Goal: Navigation & Orientation: Find specific page/section

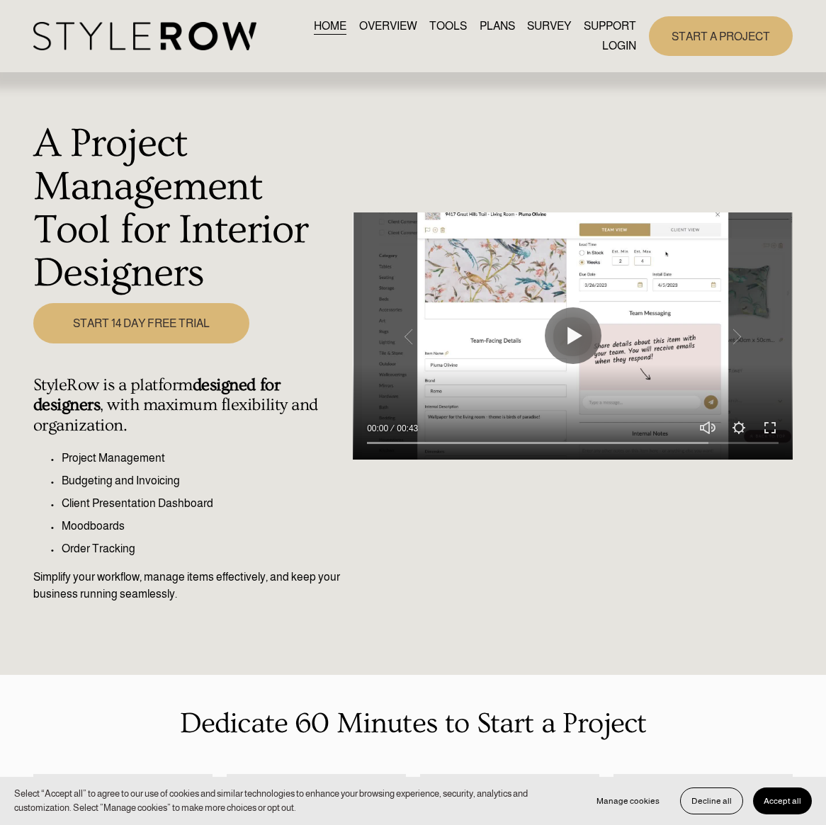
click at [614, 45] on link "LOGIN" at bounding box center [619, 45] width 34 height 19
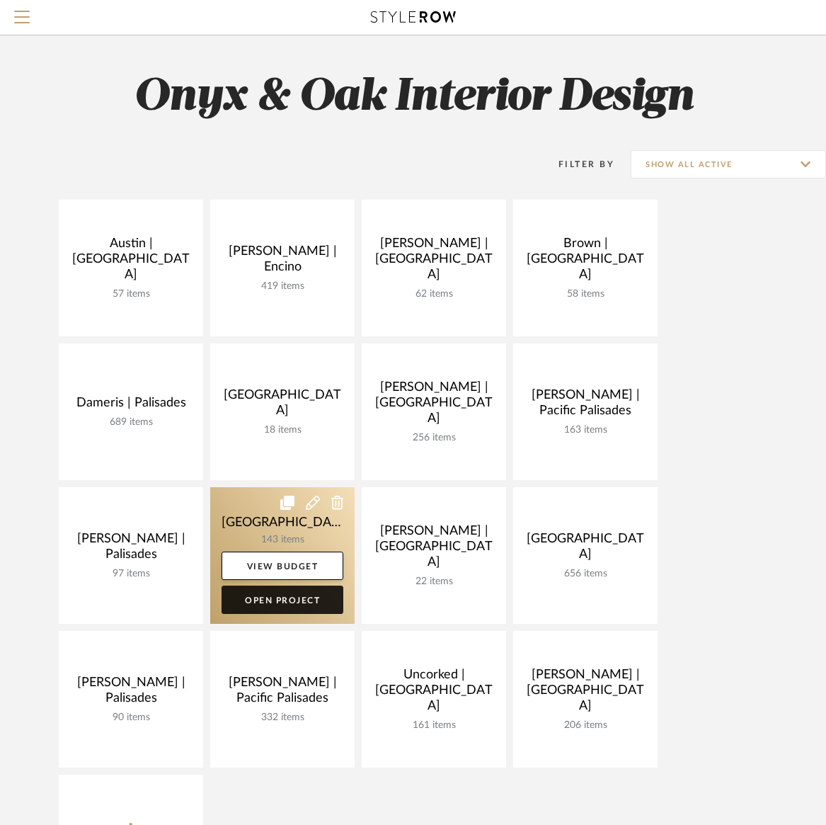
click at [285, 598] on link "Open Project" at bounding box center [283, 600] width 122 height 28
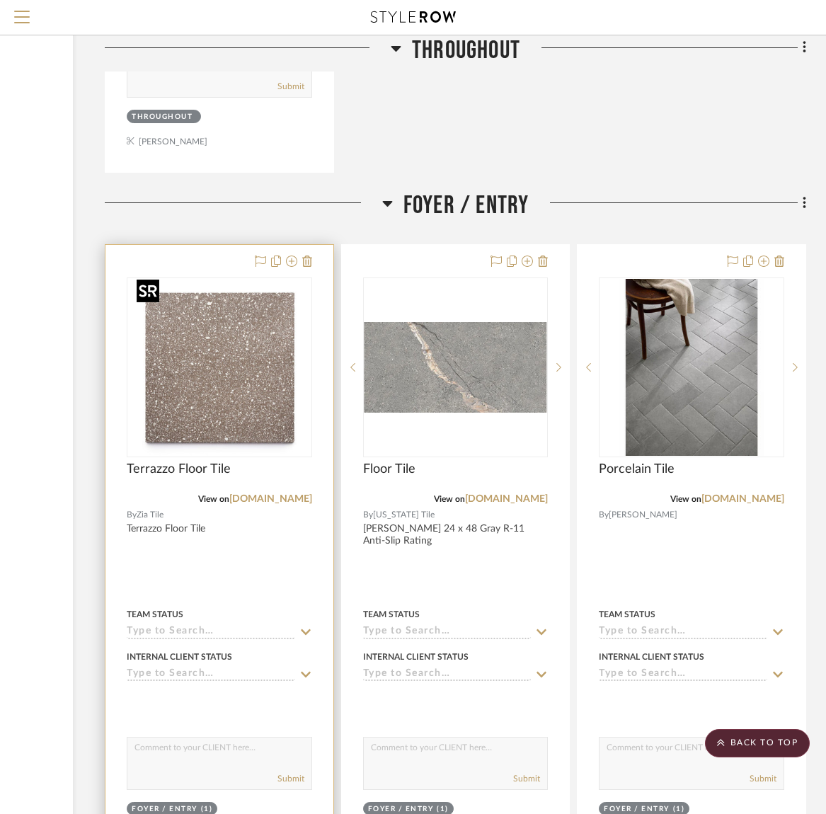
scroll to position [3465, 192]
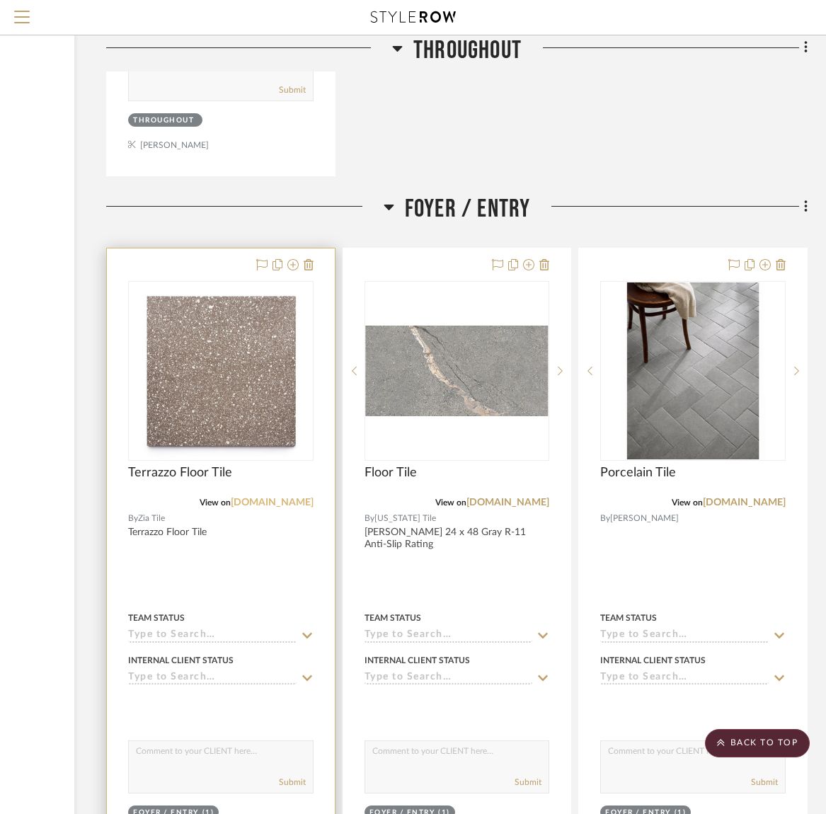
click at [286, 500] on link "[DOMAIN_NAME]" at bounding box center [272, 503] width 83 height 10
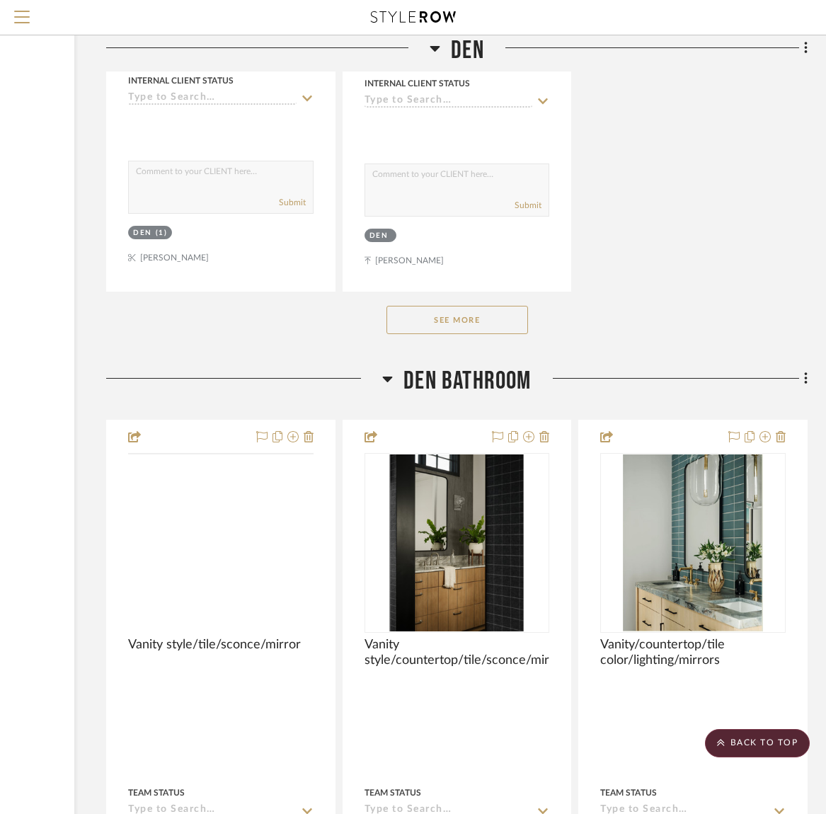
scroll to position [14833, 192]
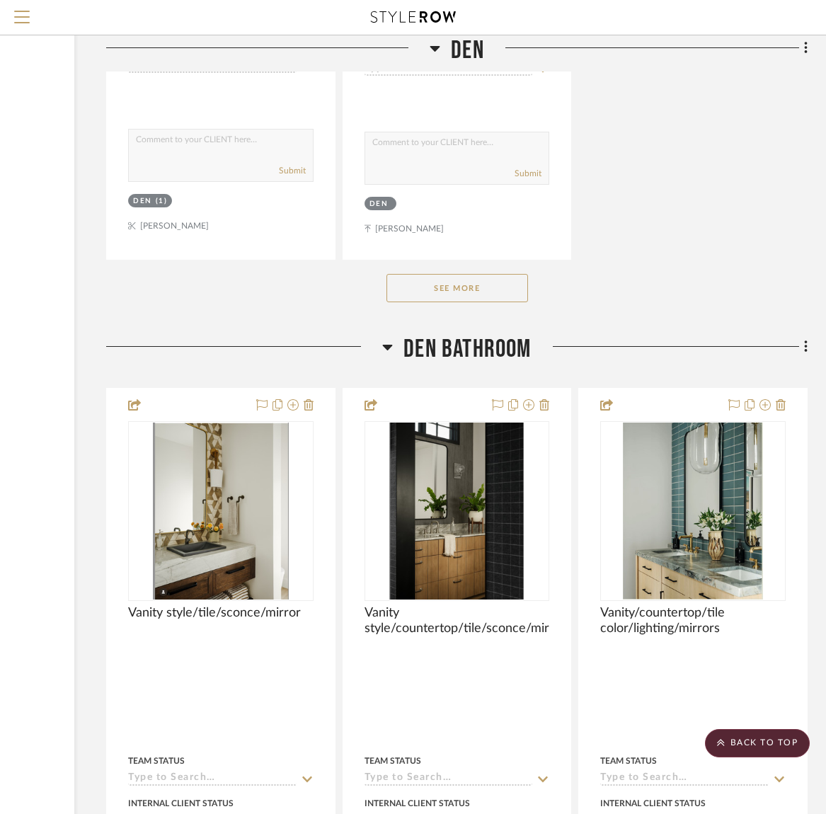
click at [447, 274] on button "See More" at bounding box center [458, 288] width 142 height 28
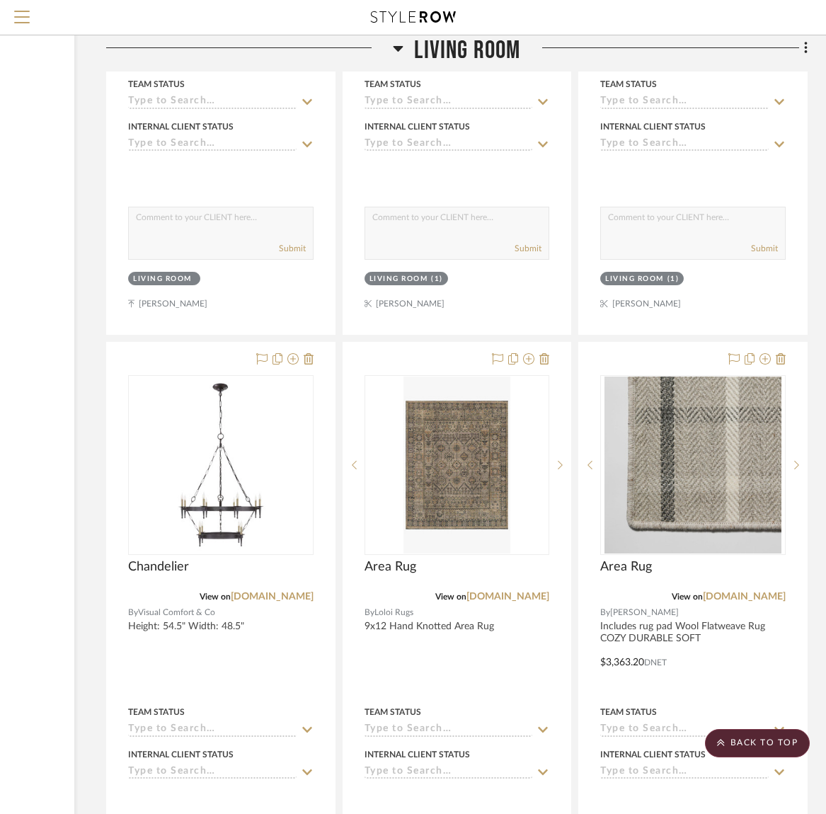
scroll to position [11465, 192]
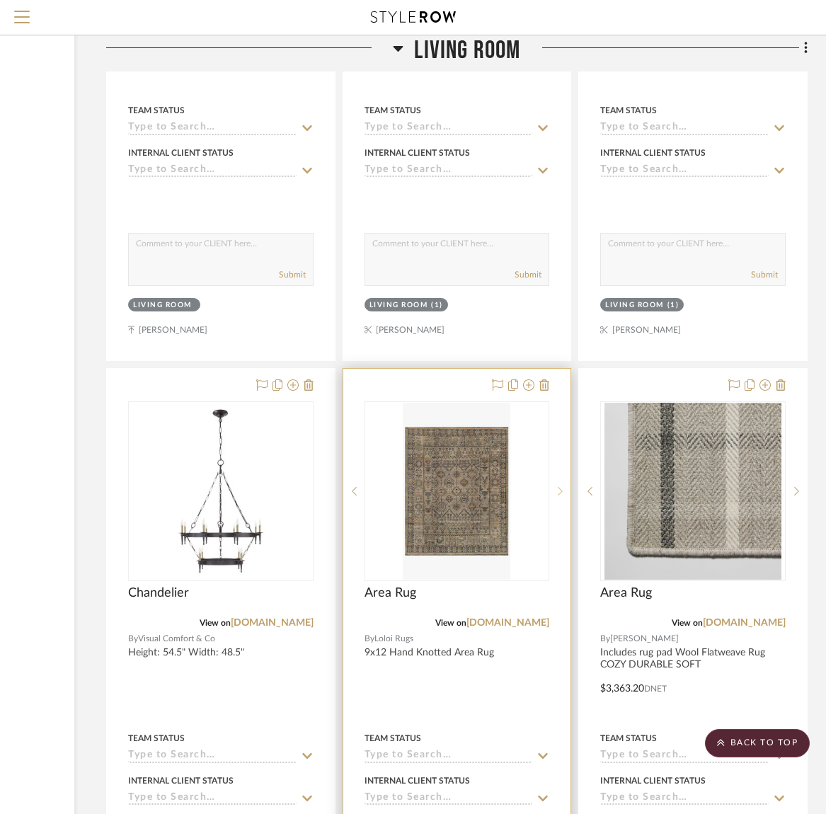
click at [564, 486] on sr-next-btn at bounding box center [559, 491] width 21 height 10
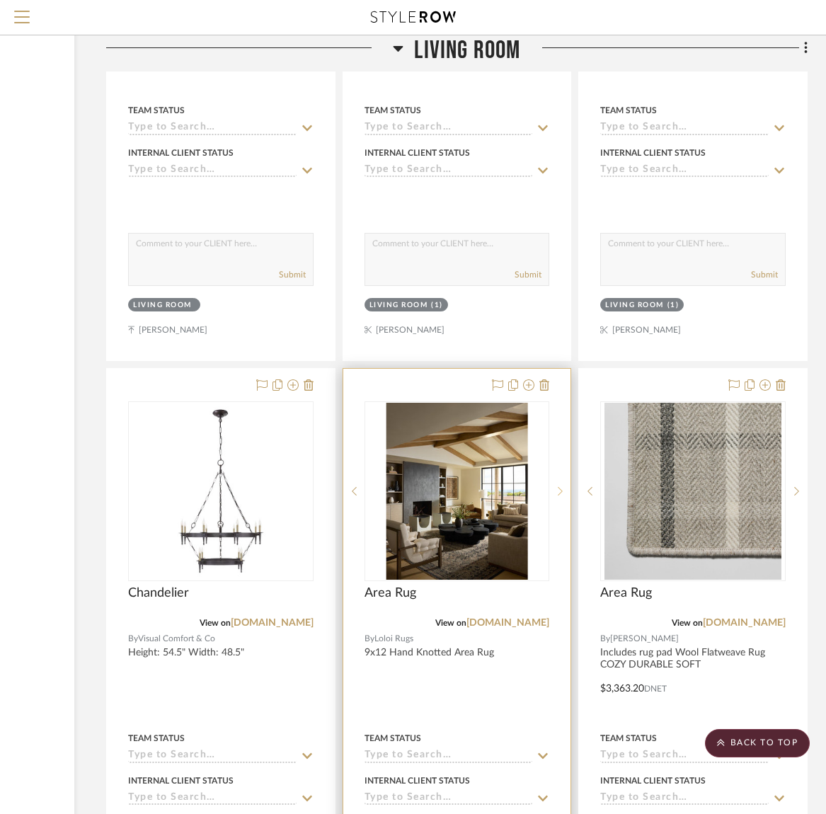
click at [564, 486] on sr-next-btn at bounding box center [559, 491] width 21 height 10
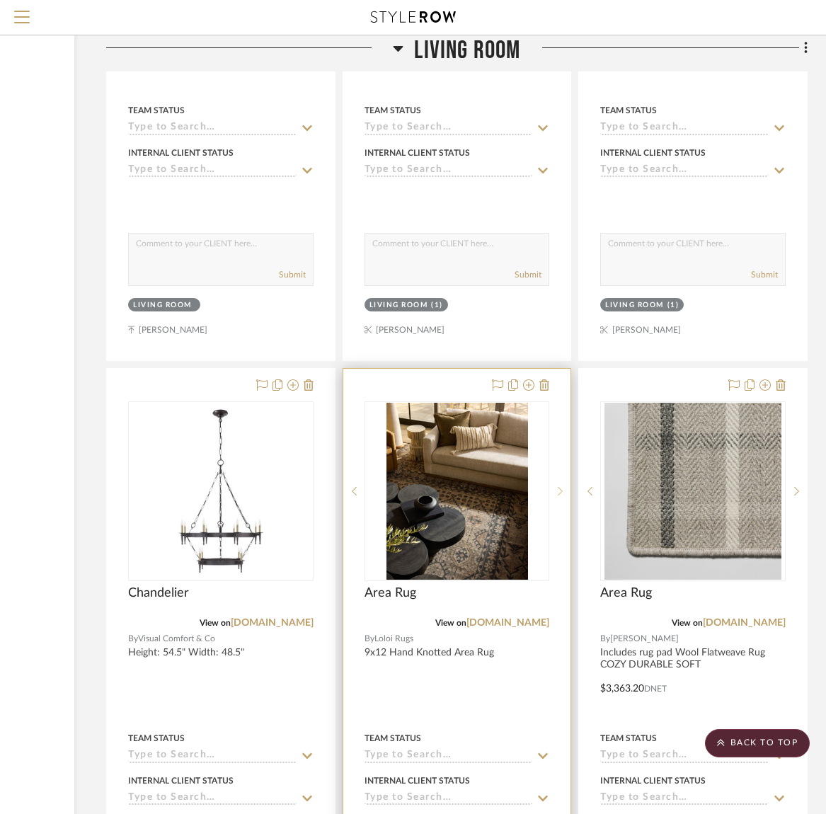
click at [564, 486] on sr-next-btn at bounding box center [559, 491] width 21 height 10
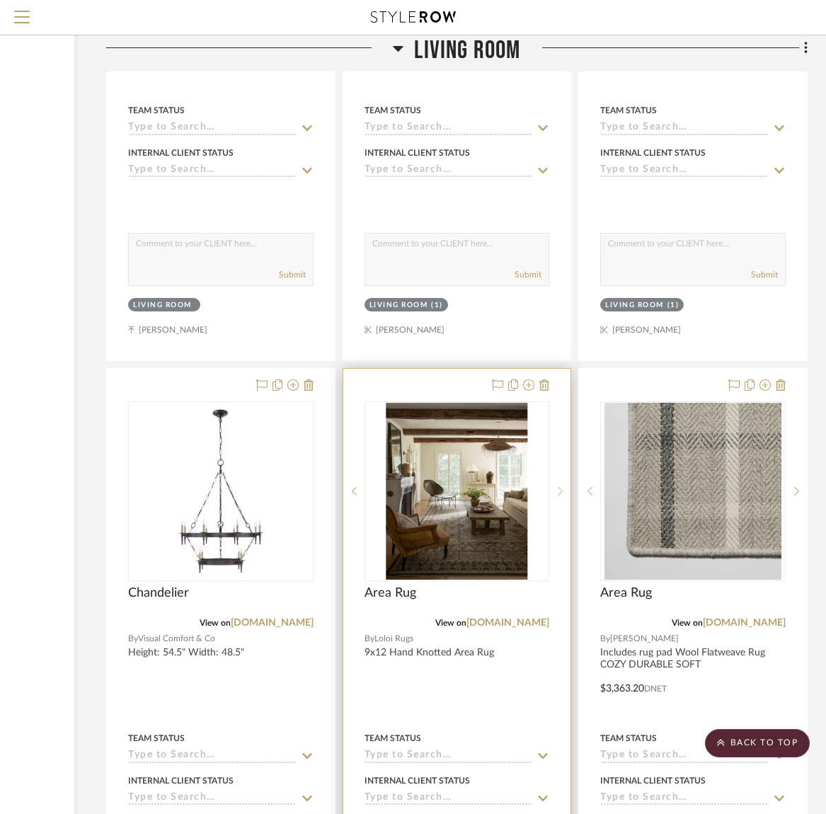
scroll to position [11472, 192]
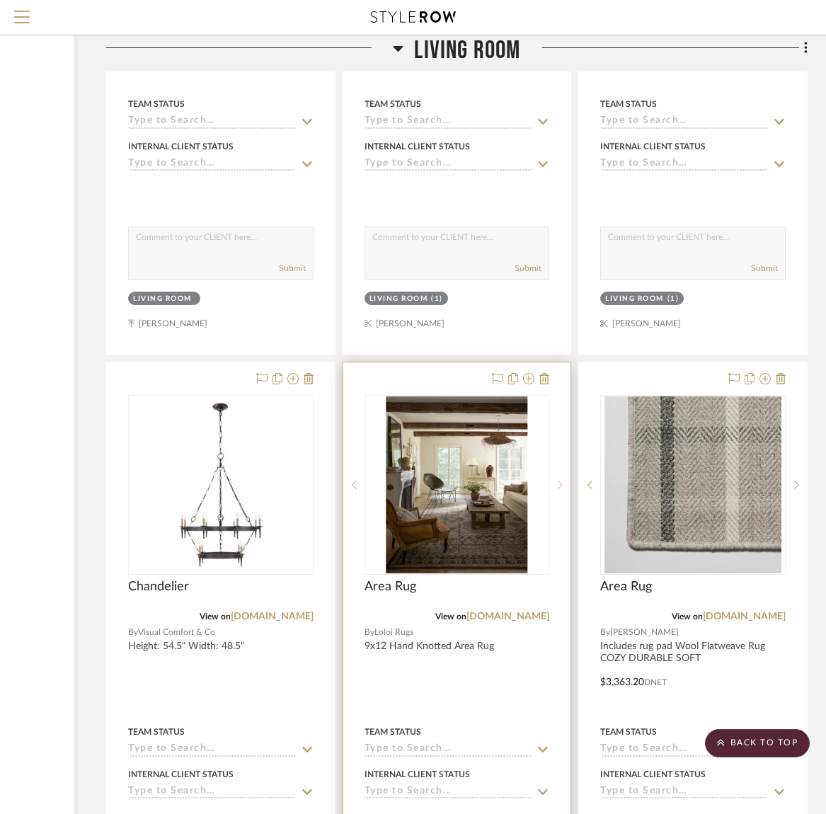
click at [564, 474] on div at bounding box center [559, 485] width 21 height 180
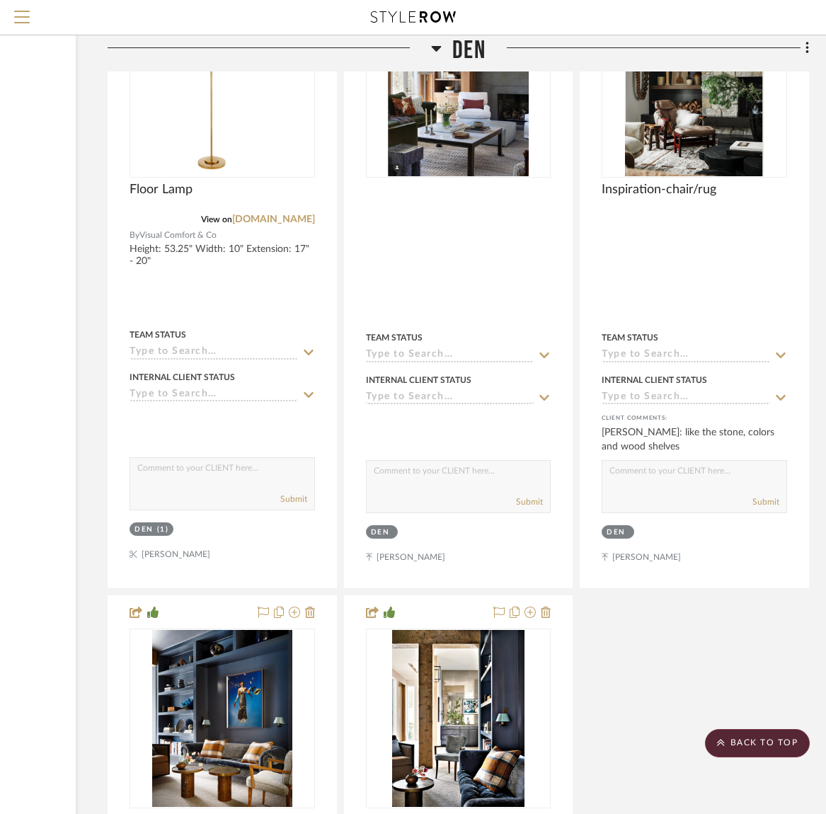
scroll to position [14507, 190]
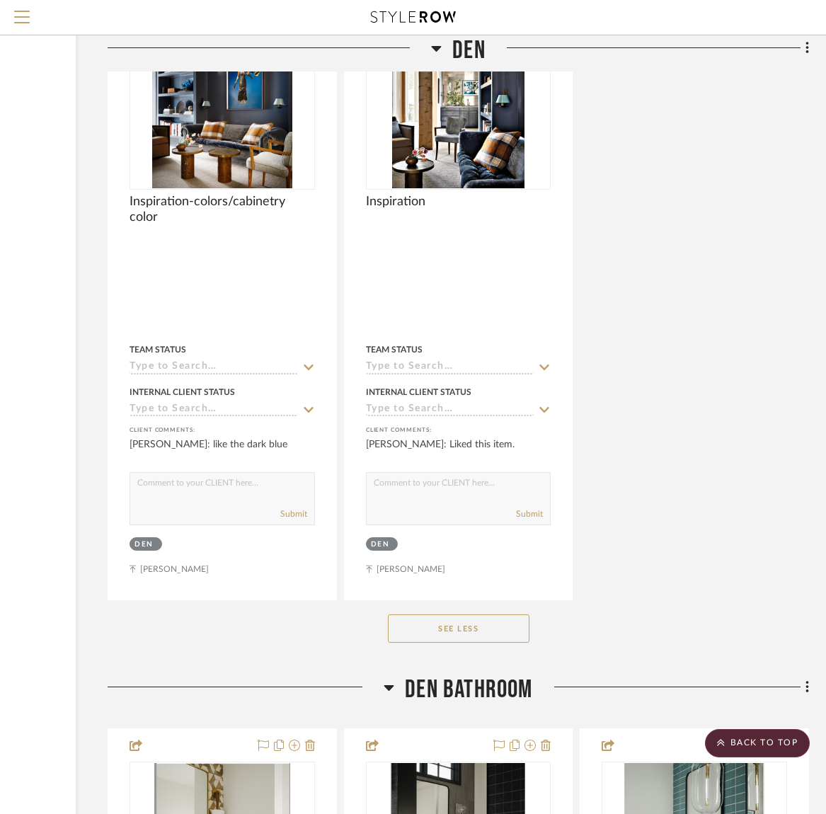
click at [461, 615] on button "See Less" at bounding box center [459, 629] width 142 height 28
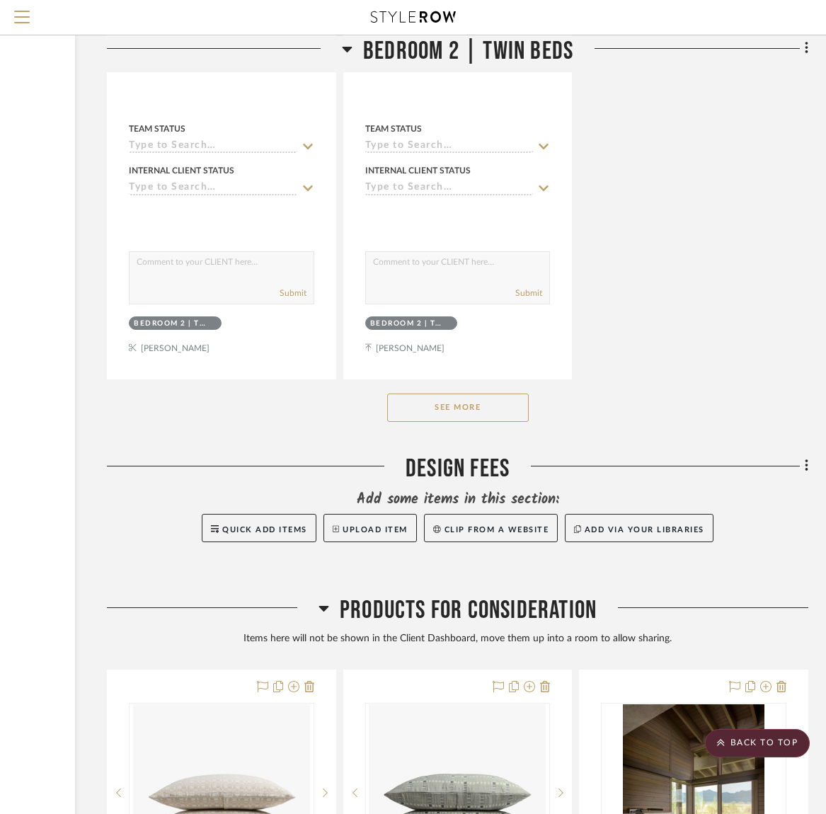
scroll to position [24285, 191]
click at [447, 393] on button "See More" at bounding box center [458, 407] width 142 height 28
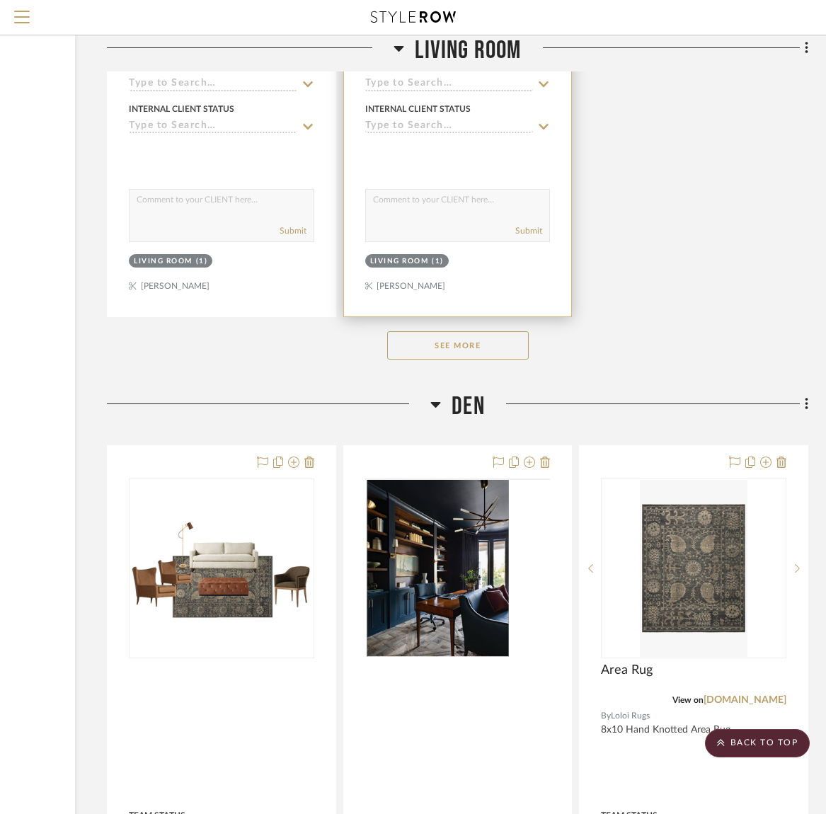
scroll to position [12771, 191]
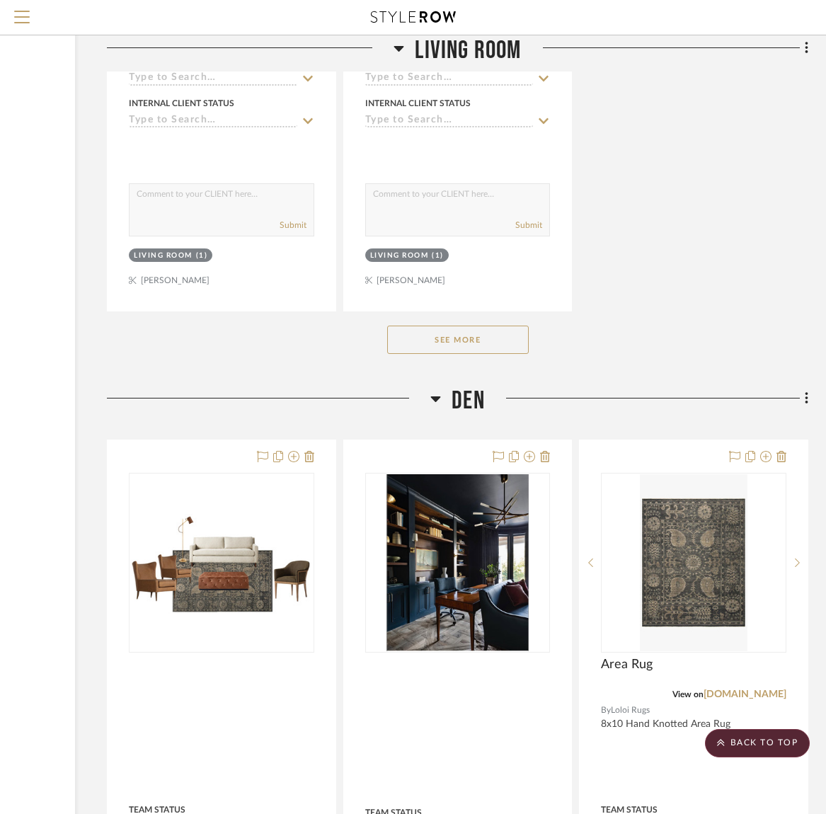
click at [435, 326] on button "See More" at bounding box center [458, 340] width 142 height 28
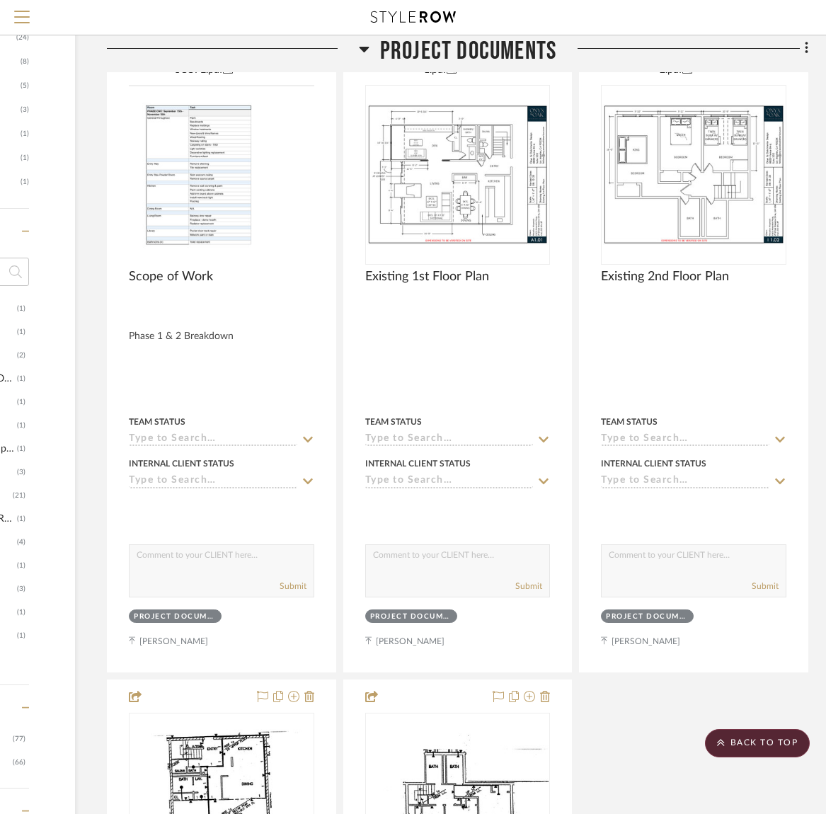
scroll to position [0, 191]
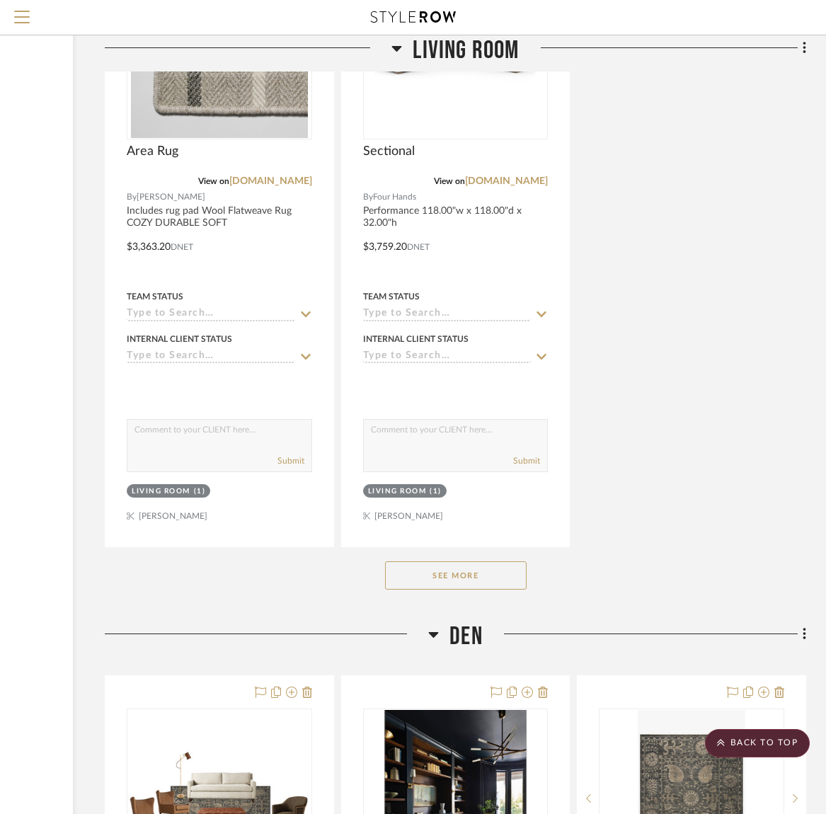
scroll to position [12468, 193]
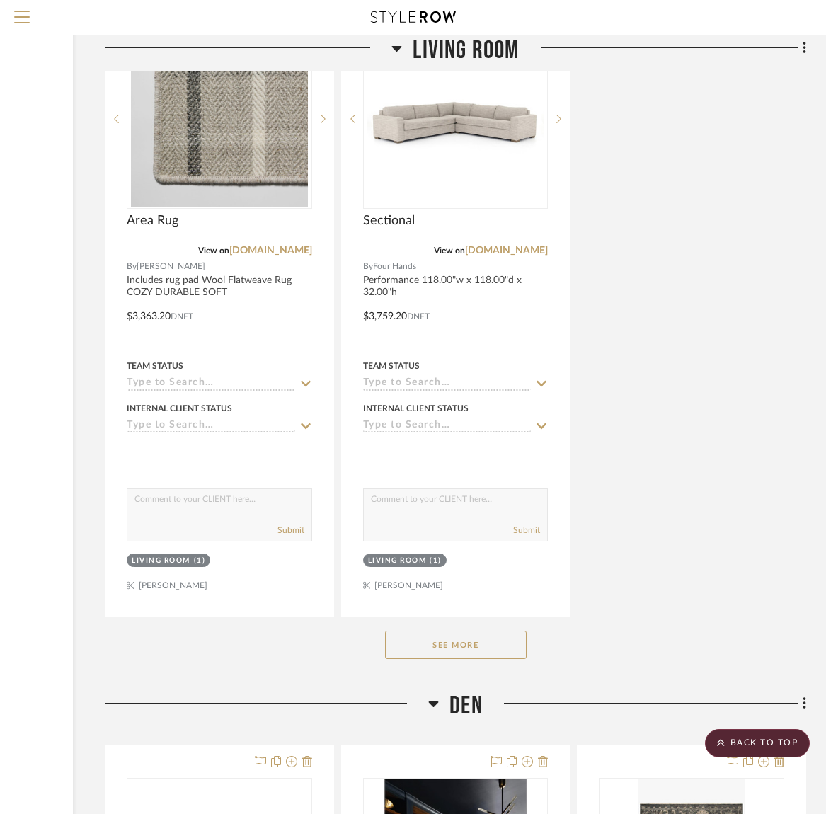
click at [461, 631] on button "See More" at bounding box center [456, 645] width 142 height 28
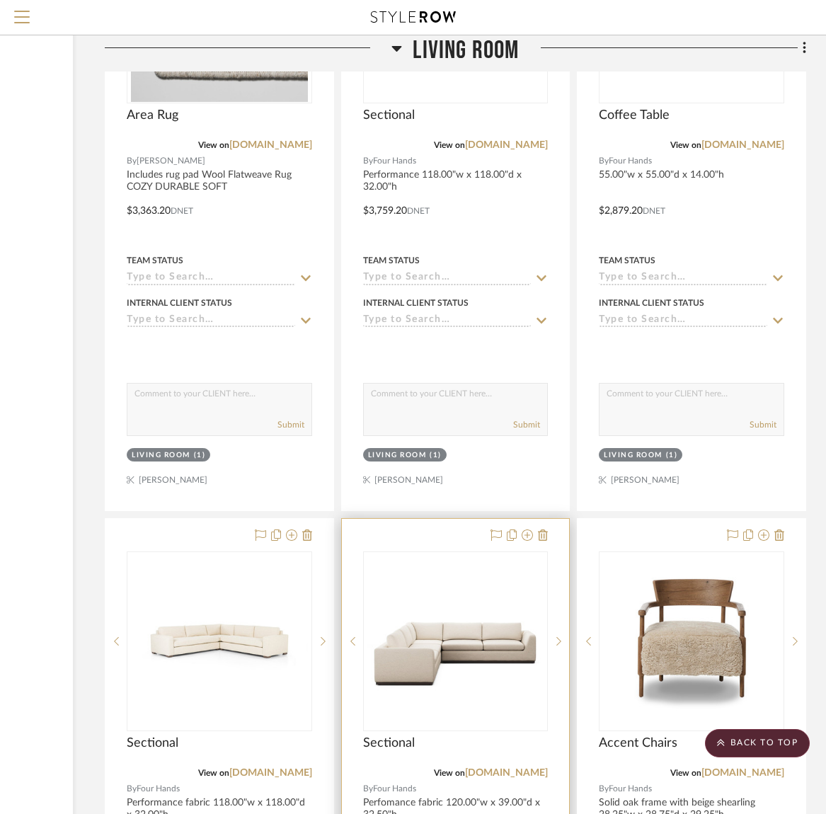
scroll to position [12569, 193]
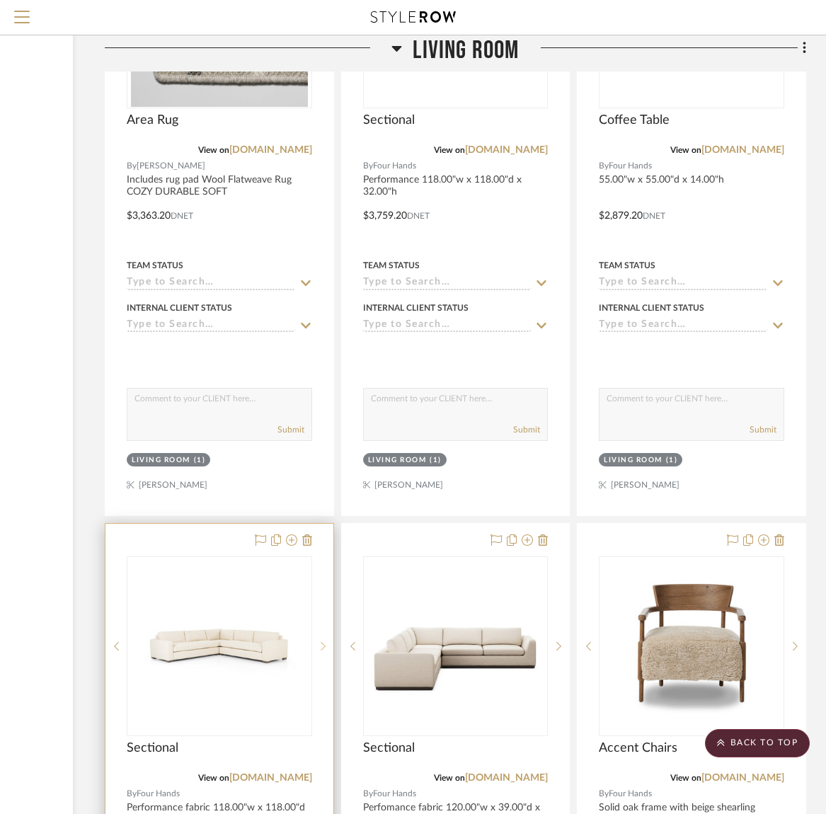
click at [326, 641] on sr-next-btn at bounding box center [322, 646] width 21 height 10
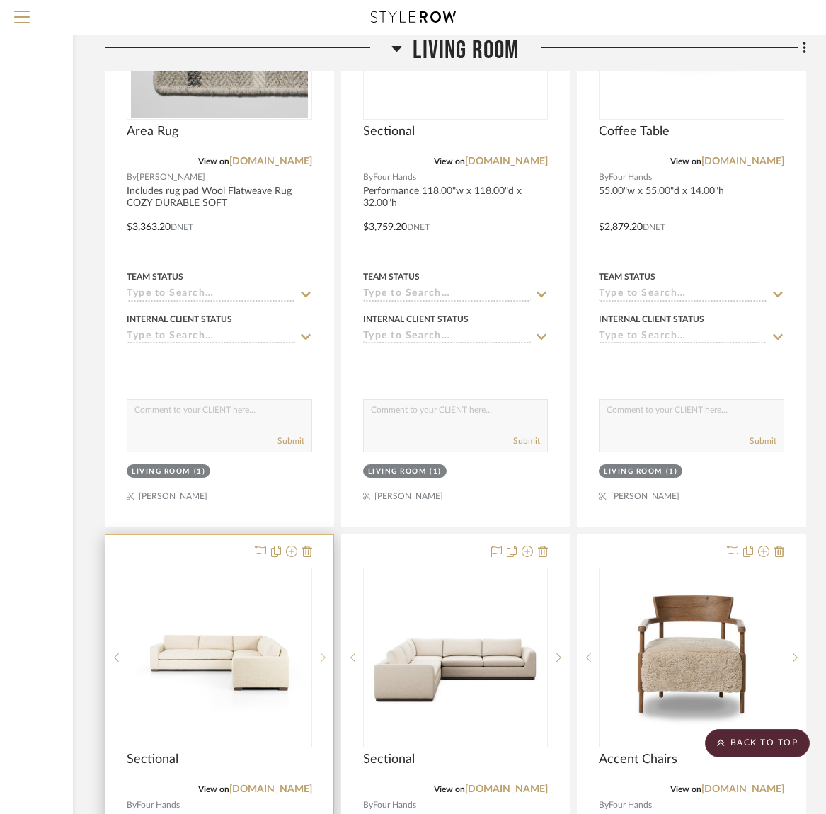
click at [327, 625] on div at bounding box center [322, 658] width 21 height 180
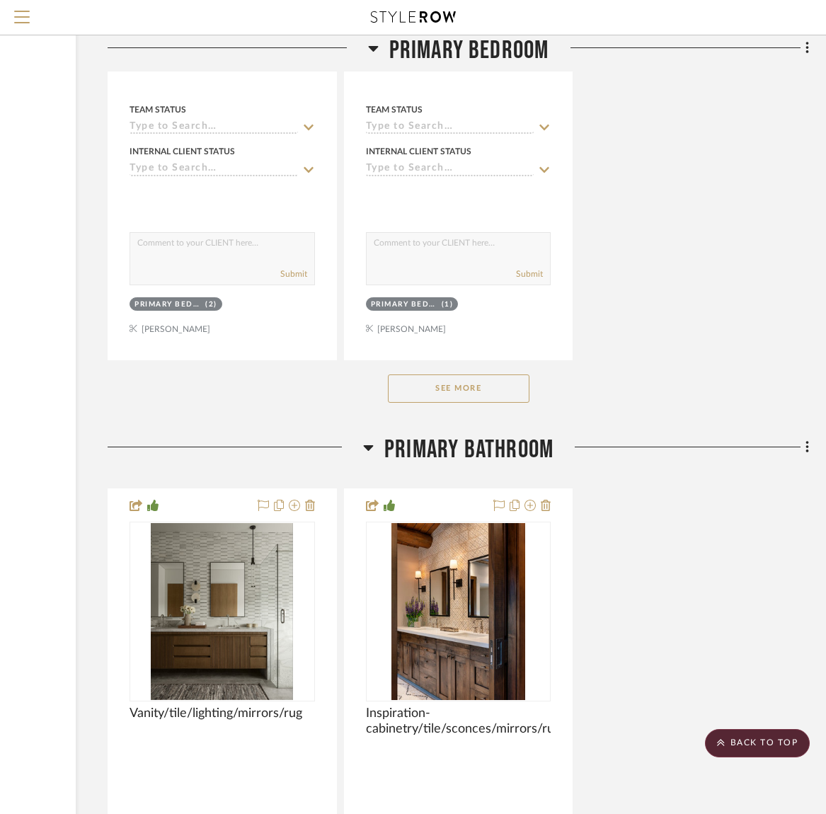
scroll to position [22070, 190]
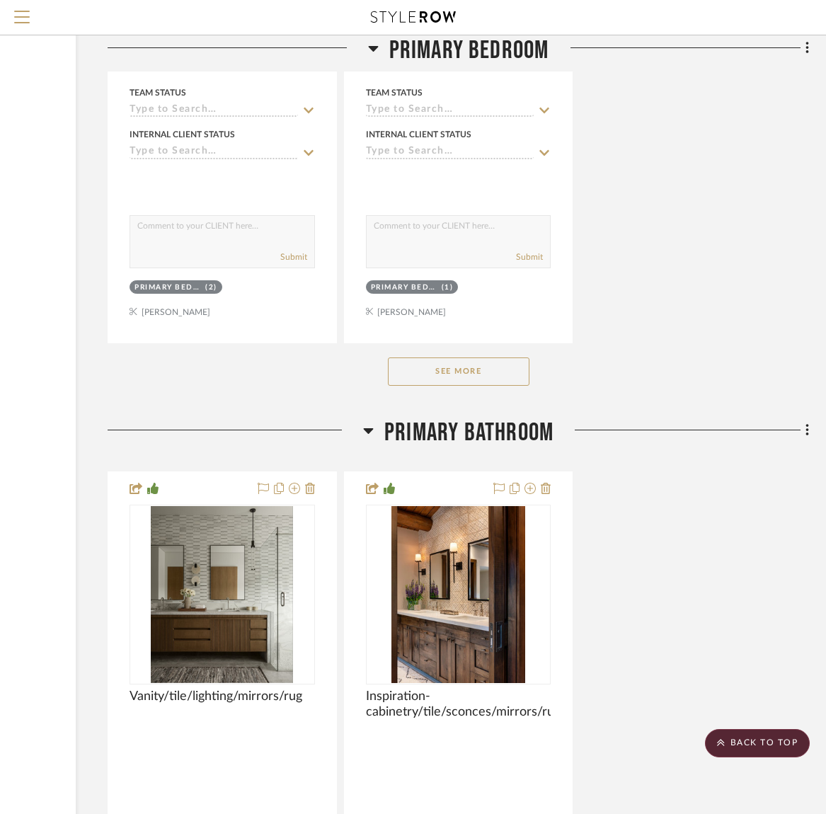
click at [446, 358] on button "See More" at bounding box center [459, 372] width 142 height 28
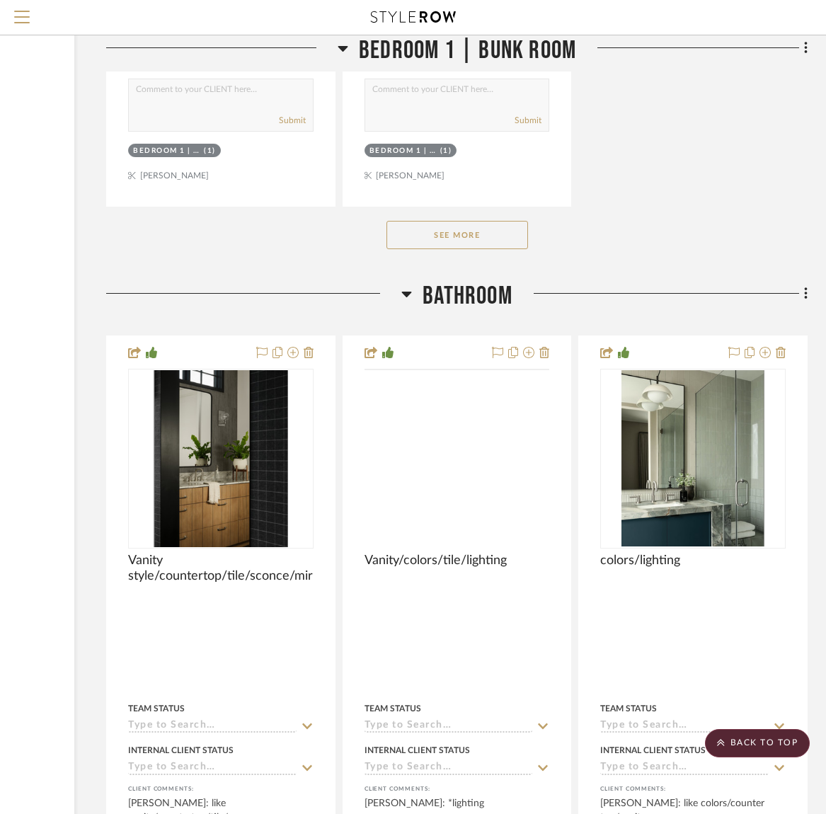
scroll to position [26172, 192]
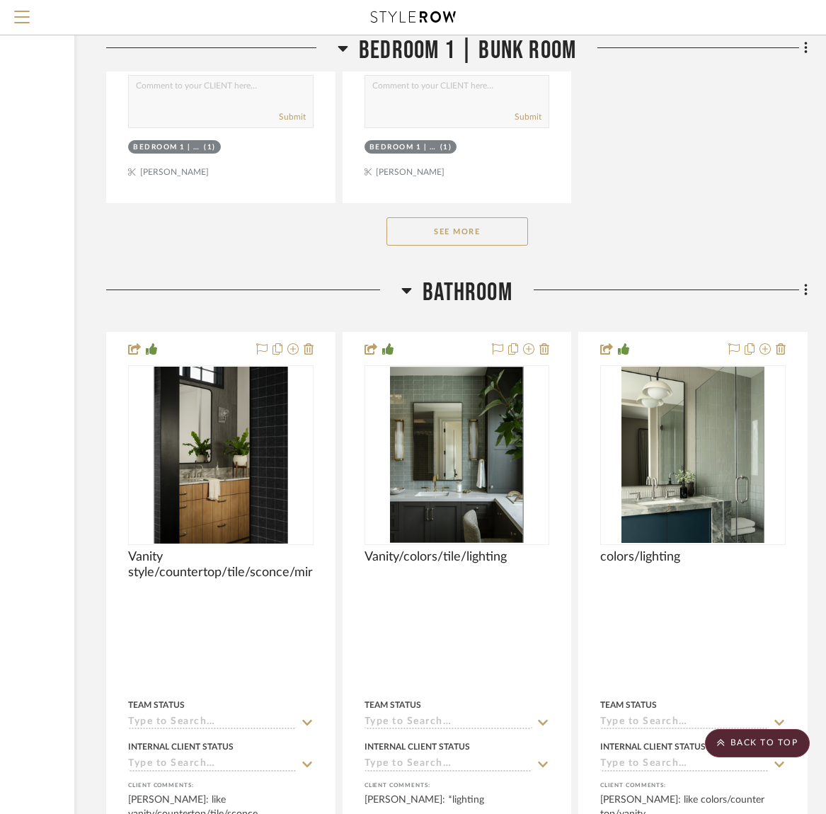
click at [451, 217] on button "See More" at bounding box center [458, 231] width 142 height 28
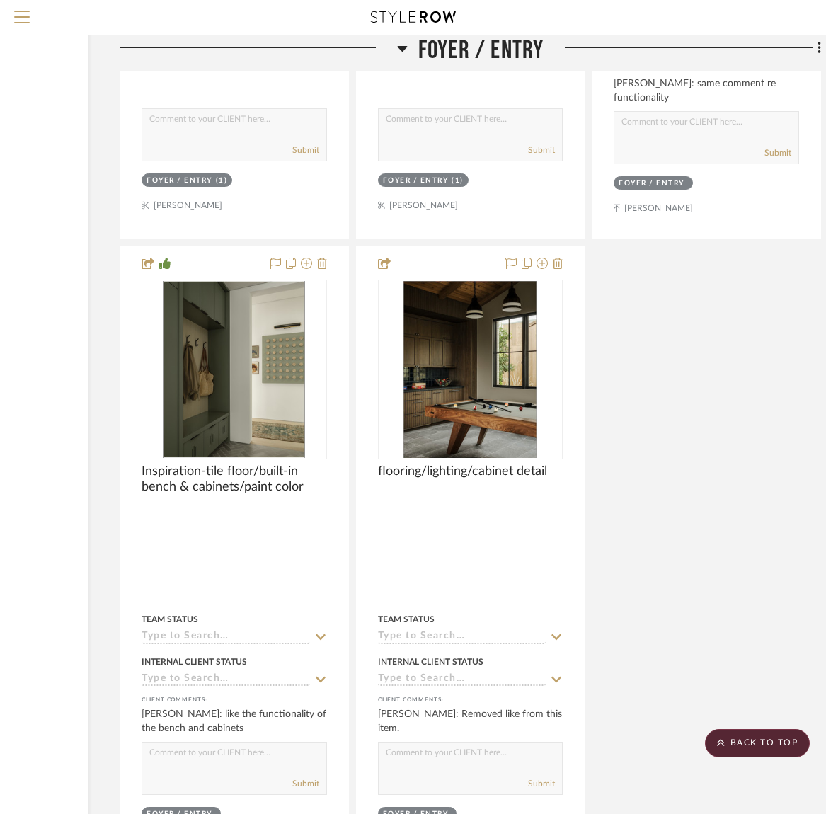
scroll to position [4725, 178]
